Goal: Find specific page/section: Find specific page/section

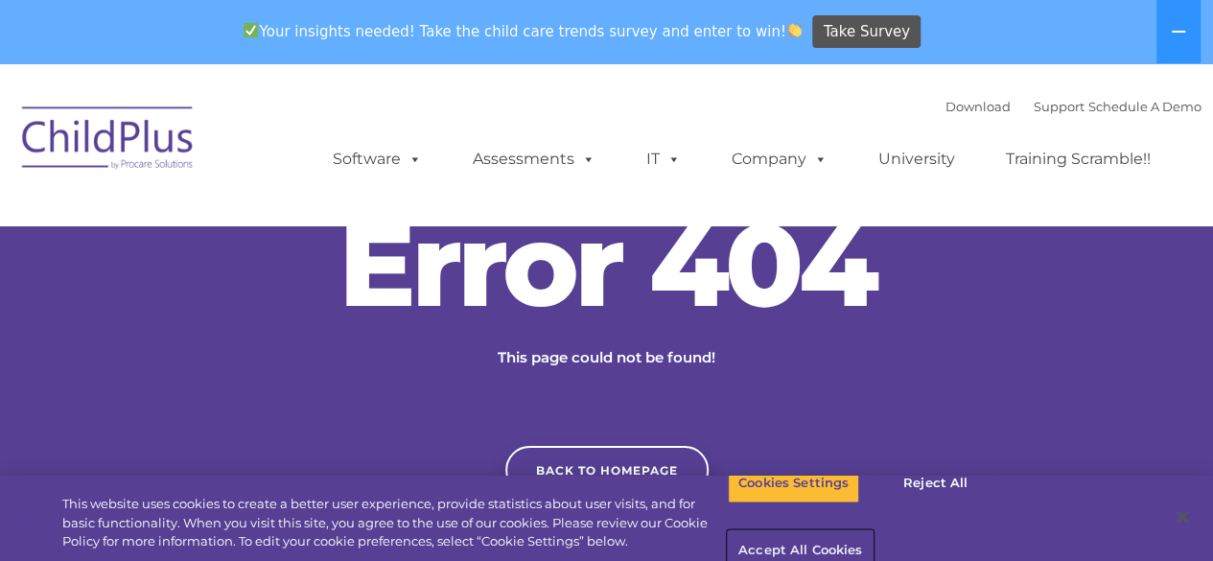
click at [873, 531] on button "Accept All Cookies" at bounding box center [800, 551] width 145 height 40
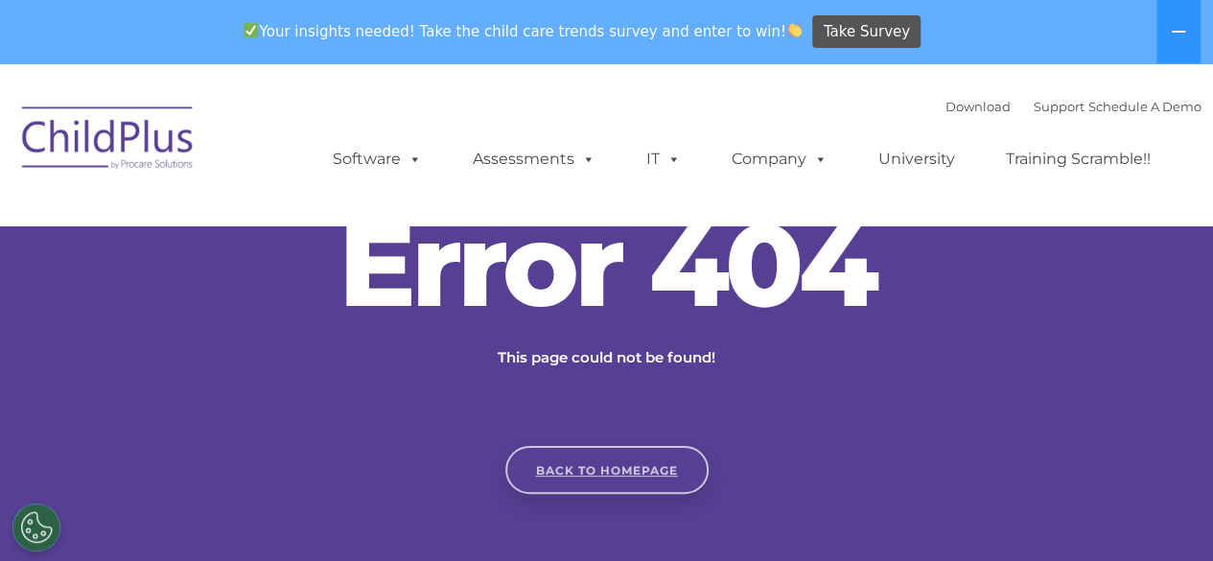
click at [610, 475] on link "Back to homepage" at bounding box center [606, 470] width 203 height 48
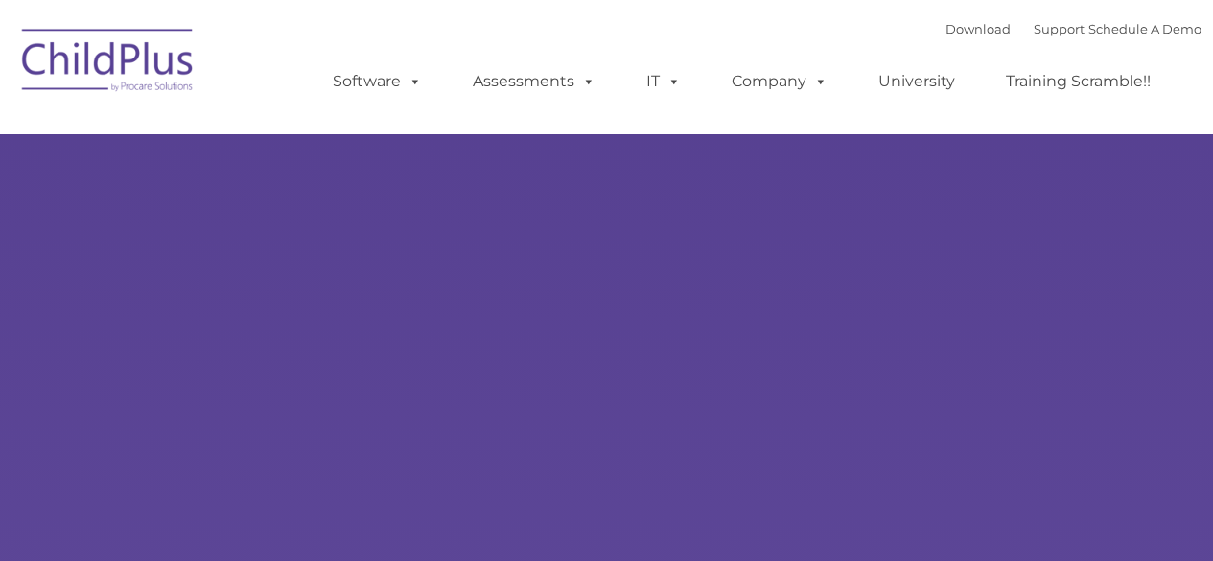
type input ""
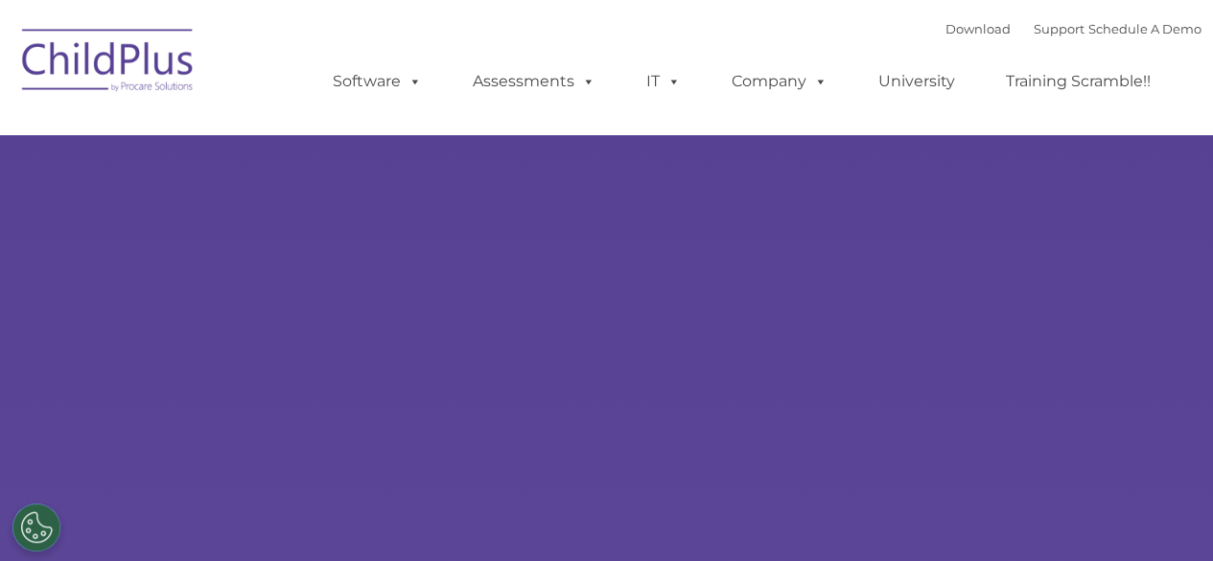
select select "MEDIUM"
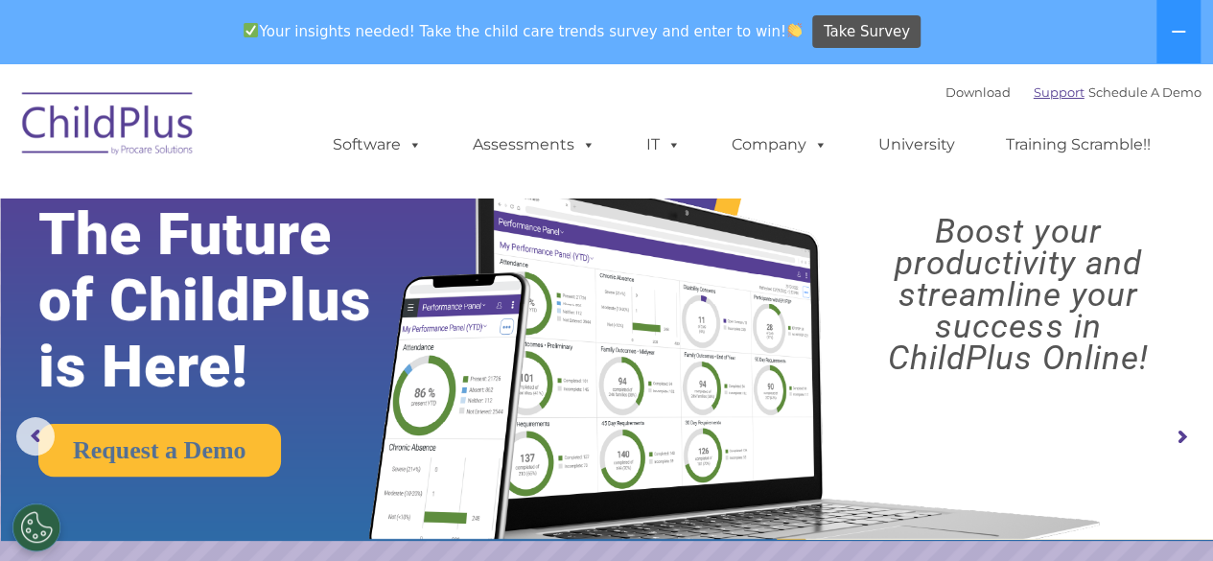
click at [1039, 91] on link "Support" at bounding box center [1059, 91] width 51 height 15
